Goal: Task Accomplishment & Management: Use online tool/utility

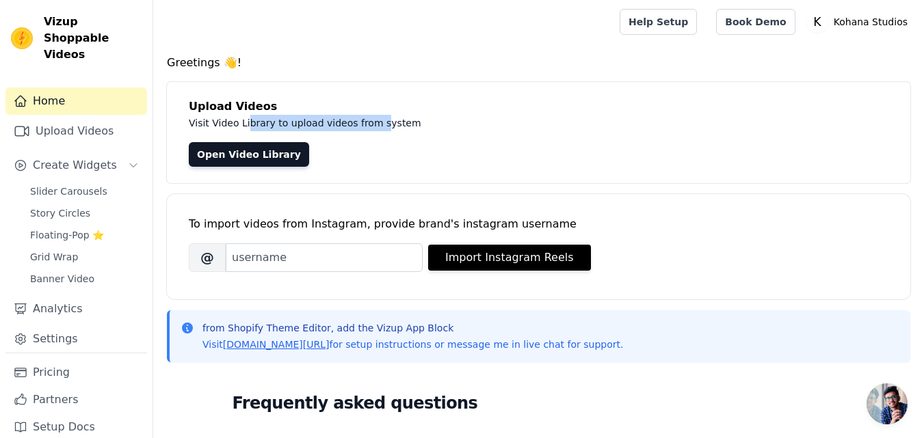
drag, startPoint x: 245, startPoint y: 120, endPoint x: 367, endPoint y: 127, distance: 122.0
click at [367, 127] on p "Visit Video Library to upload videos from system" at bounding box center [495, 123] width 613 height 16
click at [276, 158] on link "Open Video Library" at bounding box center [249, 154] width 120 height 25
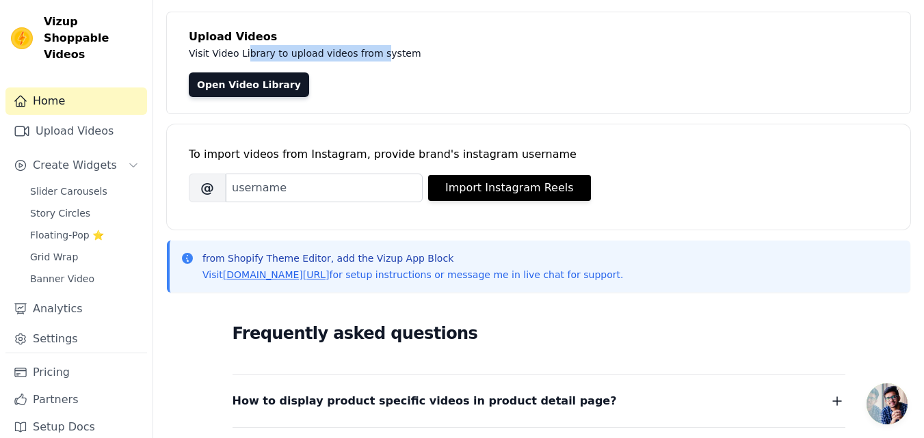
scroll to position [55, 0]
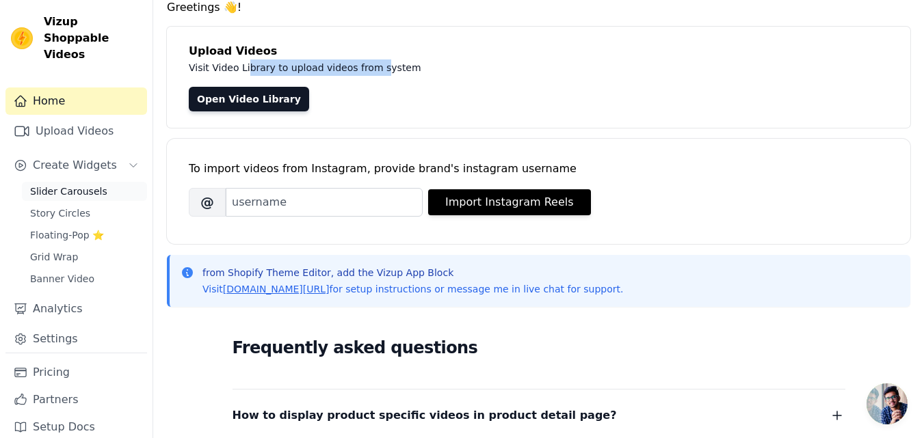
click at [83, 185] on span "Slider Carousels" at bounding box center [68, 192] width 77 height 14
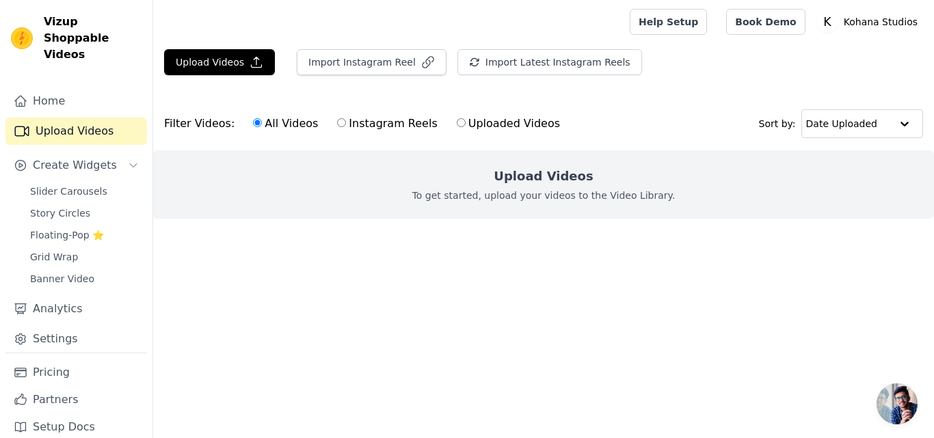
click at [337, 122] on input "Instagram Reels" at bounding box center [341, 122] width 9 height 9
radio input "true"
click at [457, 127] on input "Uploaded Videos" at bounding box center [461, 122] width 9 height 9
radio input "true"
click at [253, 126] on input "All Videos" at bounding box center [257, 122] width 9 height 9
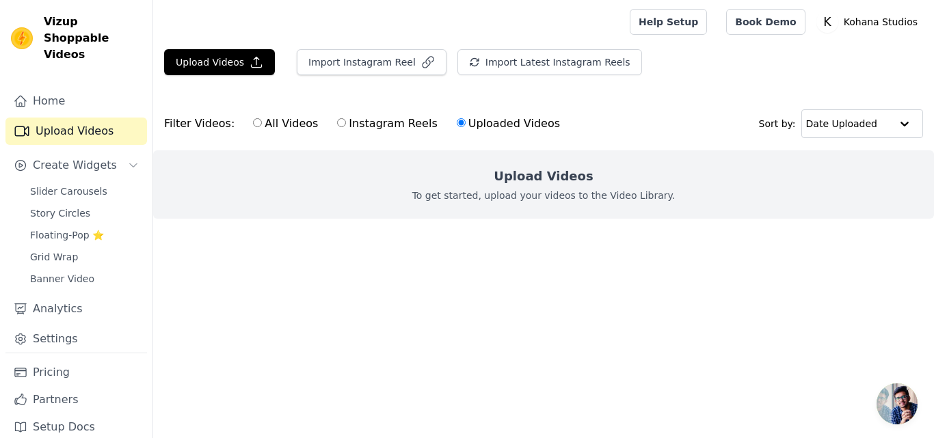
radio input "true"
click at [192, 60] on button "Upload Videos" at bounding box center [219, 62] width 111 height 26
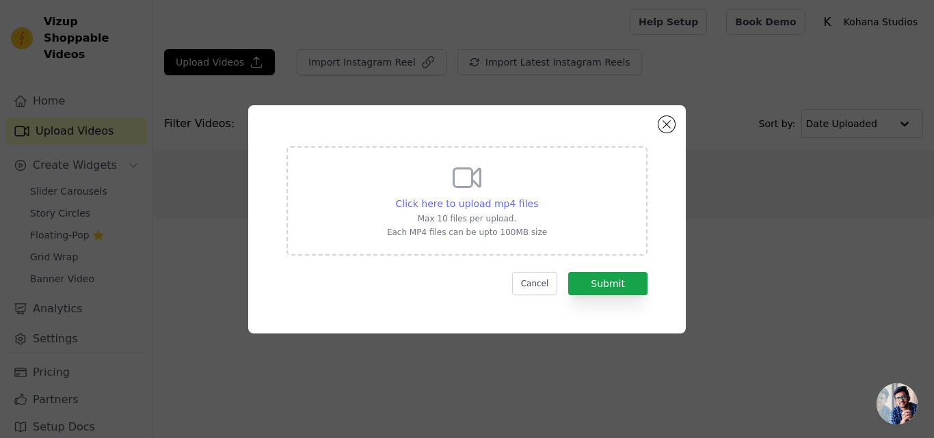
click at [500, 205] on span "Click here to upload mp4 files" at bounding box center [467, 203] width 143 height 11
click at [538, 197] on input "Click here to upload mp4 files Max 10 files per upload. Each MP4 files can be u…" at bounding box center [538, 196] width 1 height 1
drag, startPoint x: 671, startPoint y: 121, endPoint x: 409, endPoint y: 128, distance: 262.1
click at [668, 122] on button "Close modal" at bounding box center [667, 124] width 16 height 16
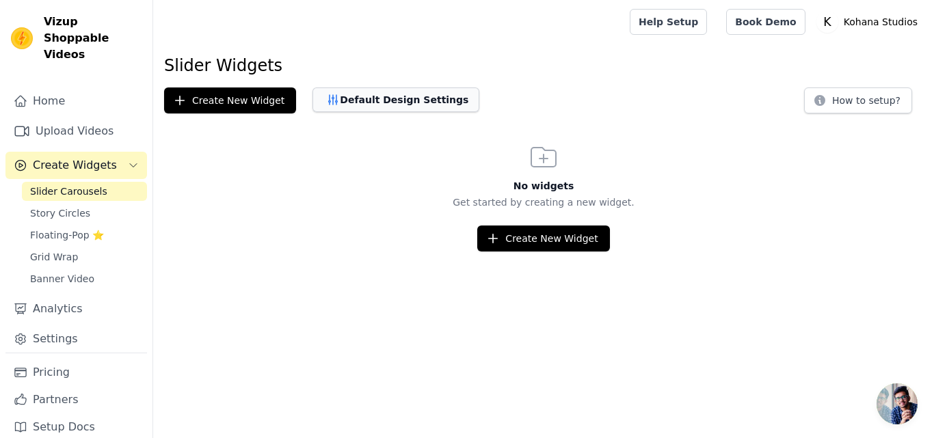
drag, startPoint x: 386, startPoint y: 84, endPoint x: 378, endPoint y: 101, distance: 18.4
click at [386, 84] on div "Slider Widgets Create New Widget Default Design Settings How to setup? No widge…" at bounding box center [543, 153] width 781 height 197
click at [378, 101] on button "Default Design Settings" at bounding box center [396, 100] width 167 height 25
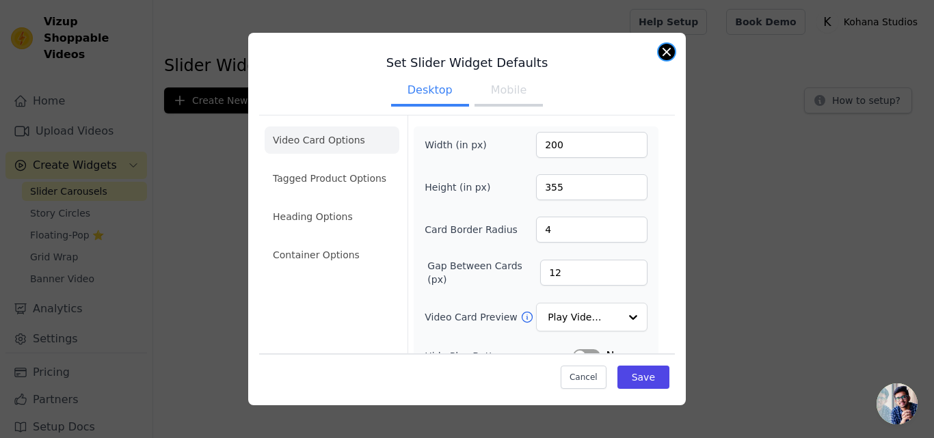
click at [670, 51] on button "Close modal" at bounding box center [667, 52] width 16 height 16
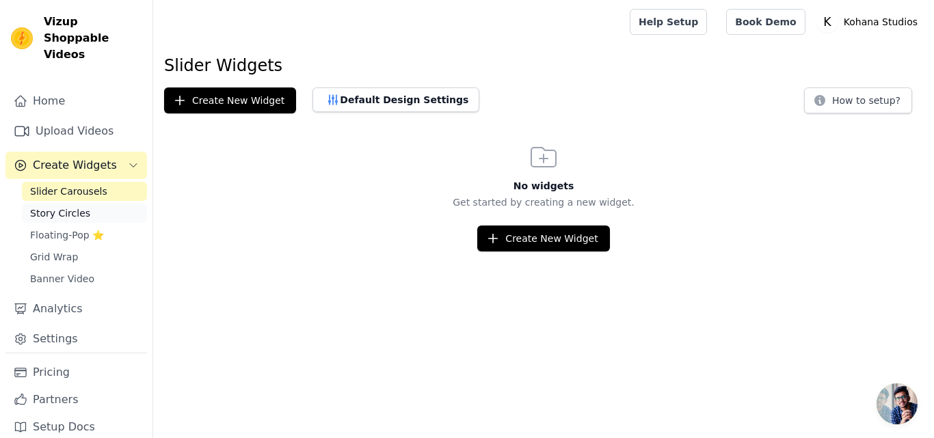
click at [78, 204] on link "Story Circles" at bounding box center [84, 213] width 125 height 19
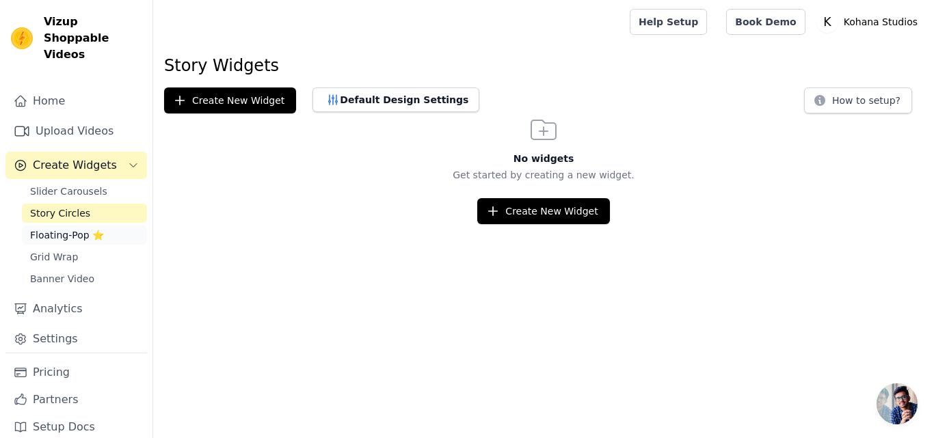
click at [75, 228] on span "Floating-Pop ⭐" at bounding box center [67, 235] width 74 height 14
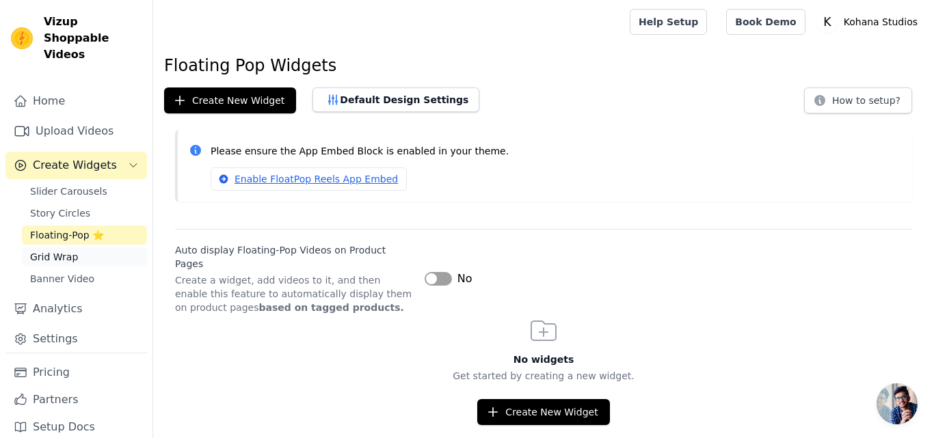
click at [77, 248] on link "Grid Wrap" at bounding box center [84, 257] width 125 height 19
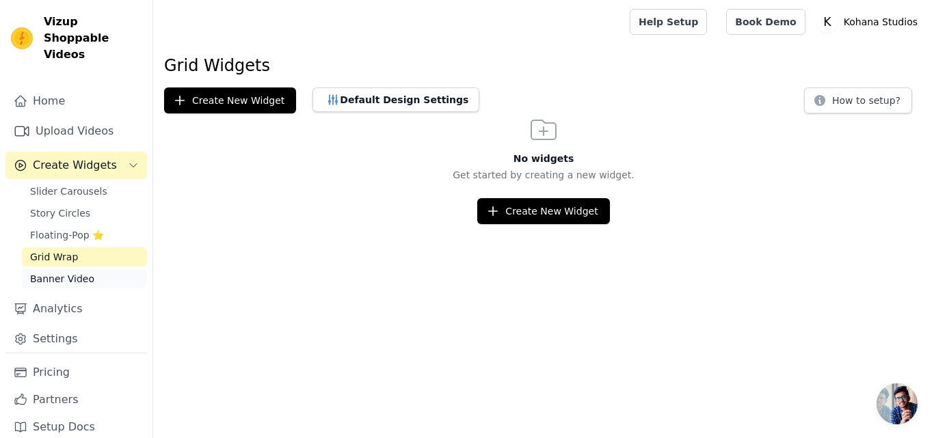
click at [82, 272] on span "Banner Video" at bounding box center [62, 279] width 64 height 14
